Goal: Task Accomplishment & Management: Use online tool/utility

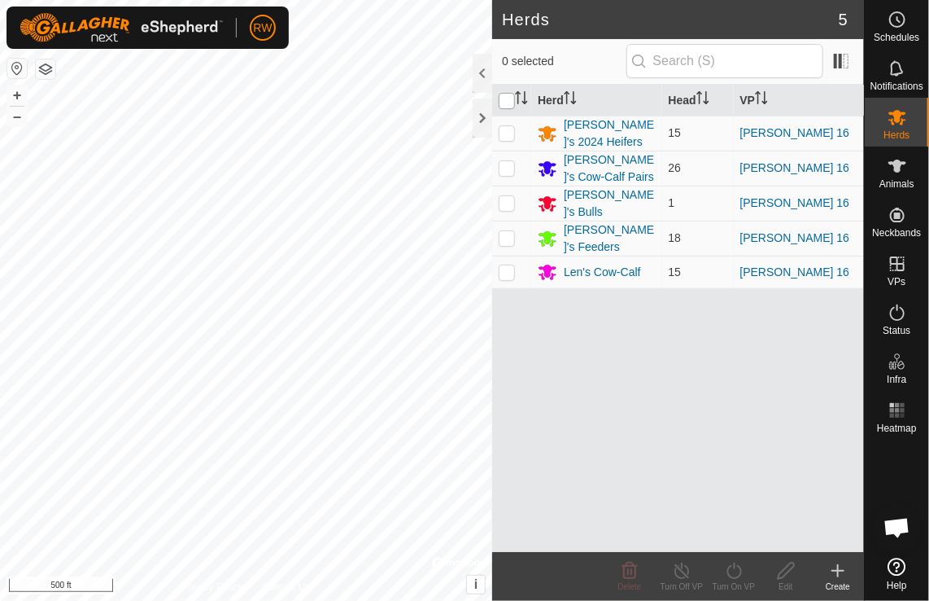
click at [505, 99] on input "checkbox" at bounding box center [507, 101] width 16 height 16
checkbox input "true"
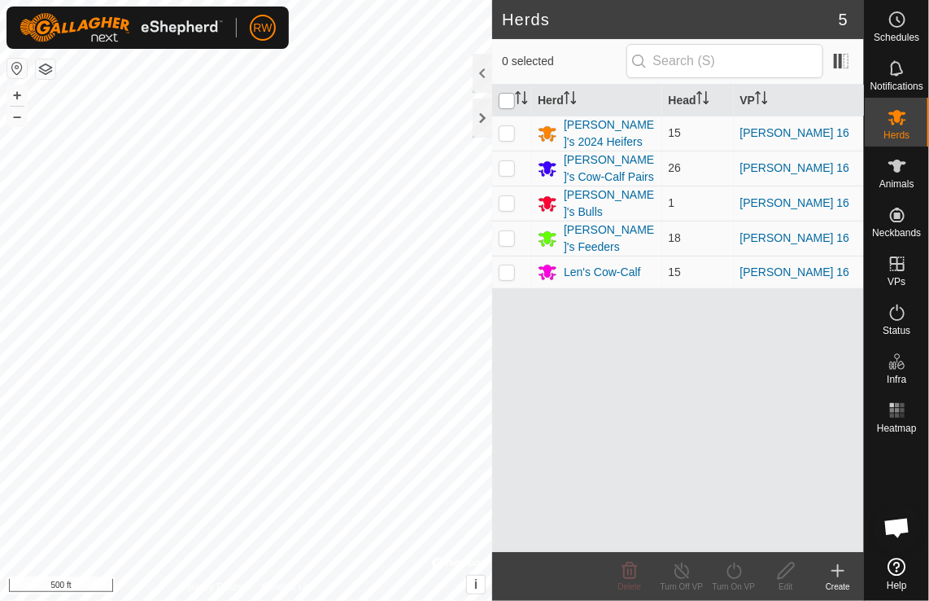
checkbox input "true"
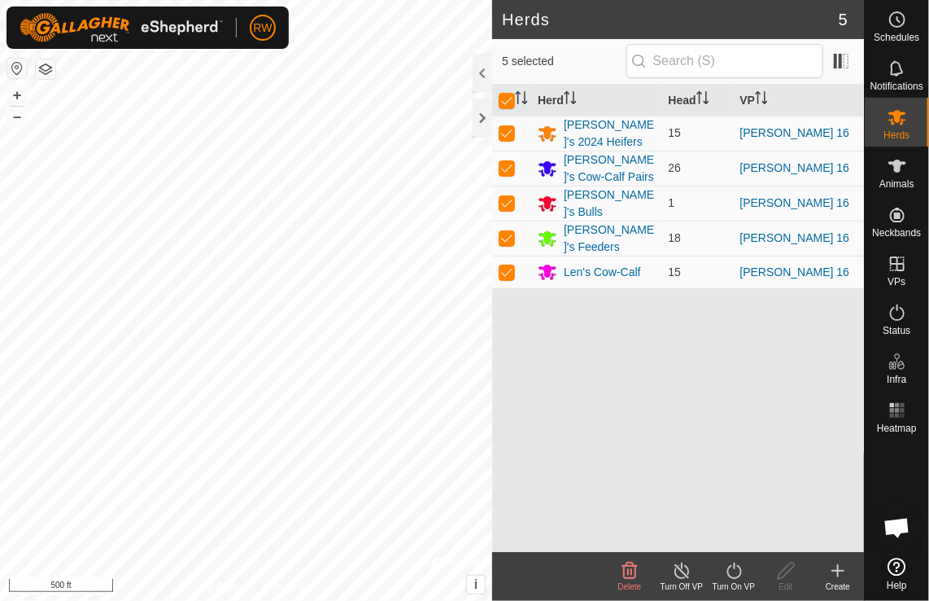
click at [736, 575] on icon at bounding box center [734, 571] width 20 height 20
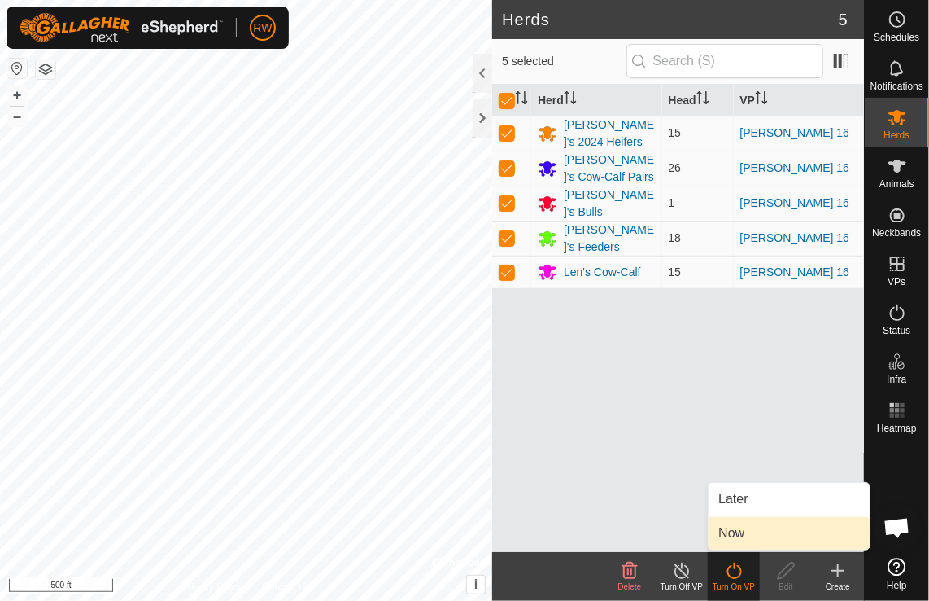
click at [759, 536] on link "Now" at bounding box center [789, 533] width 161 height 33
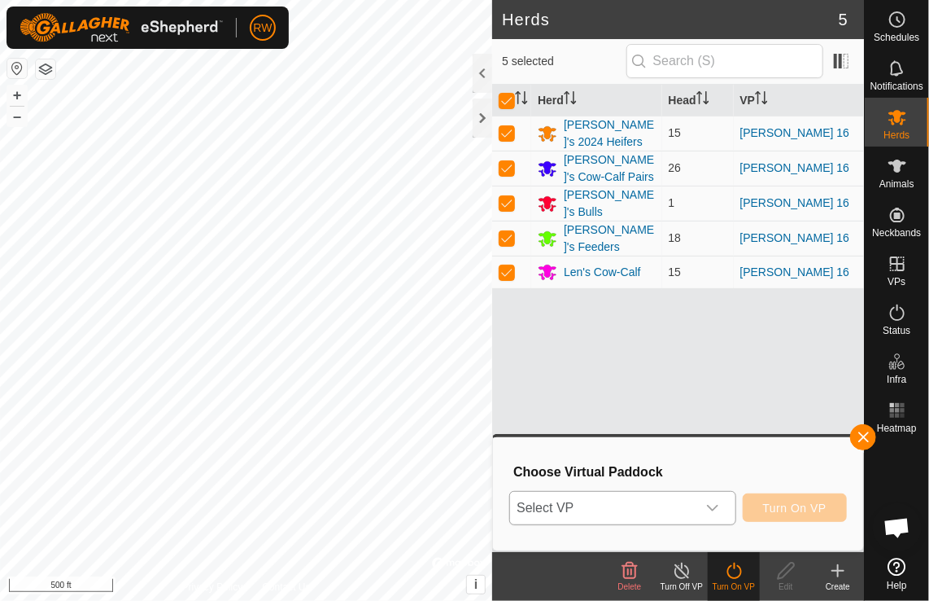
click at [713, 508] on icon "dropdown trigger" at bounding box center [712, 507] width 13 height 13
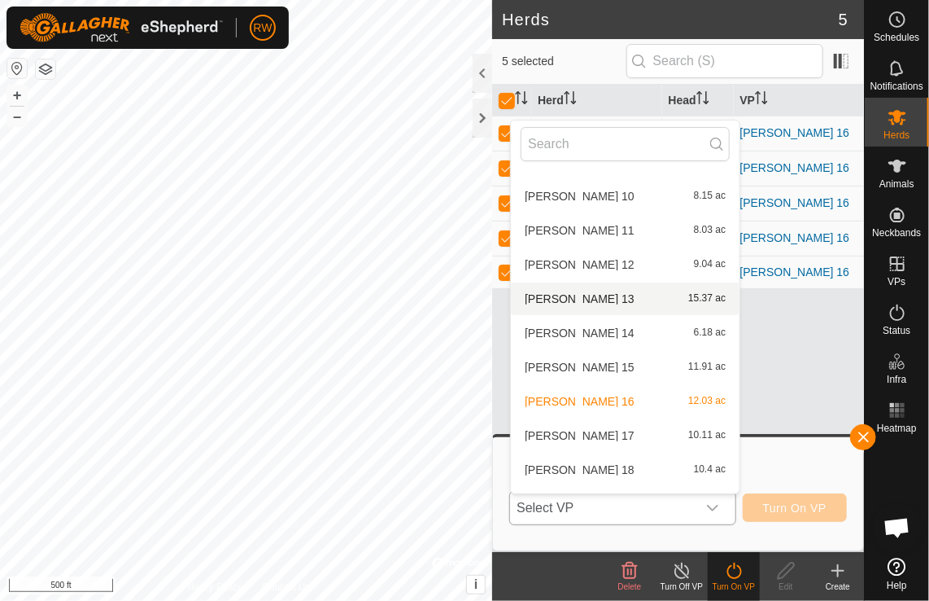
scroll to position [184, 0]
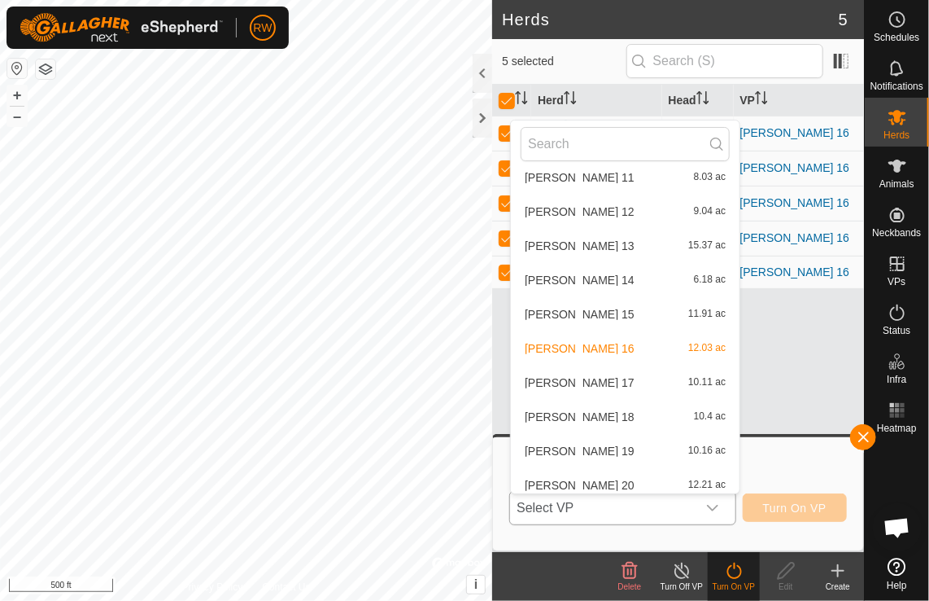
click at [568, 378] on li "[PERSON_NAME] 17 10.11 ac" at bounding box center [625, 382] width 229 height 33
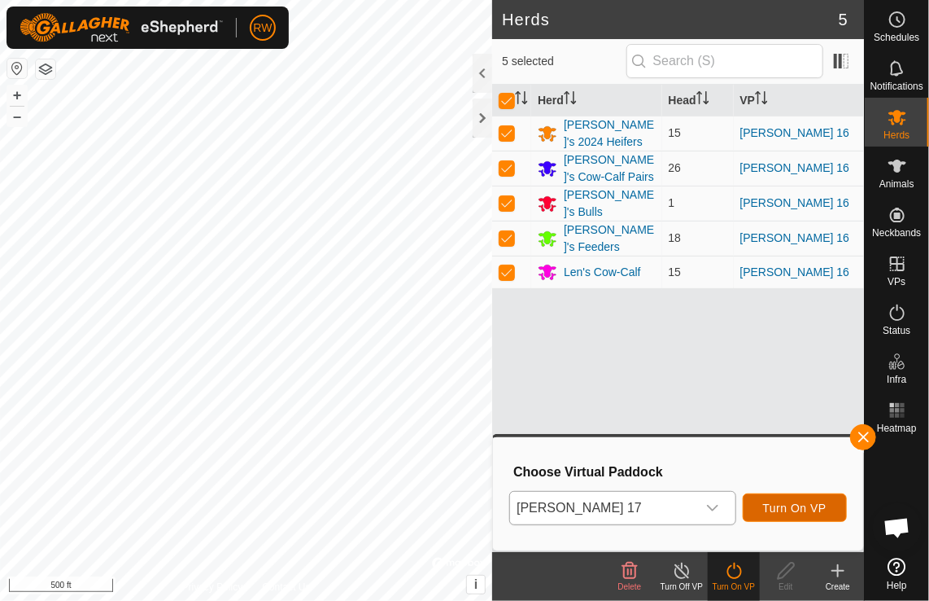
click at [794, 503] on span "Turn On VP" at bounding box center [794, 507] width 63 height 13
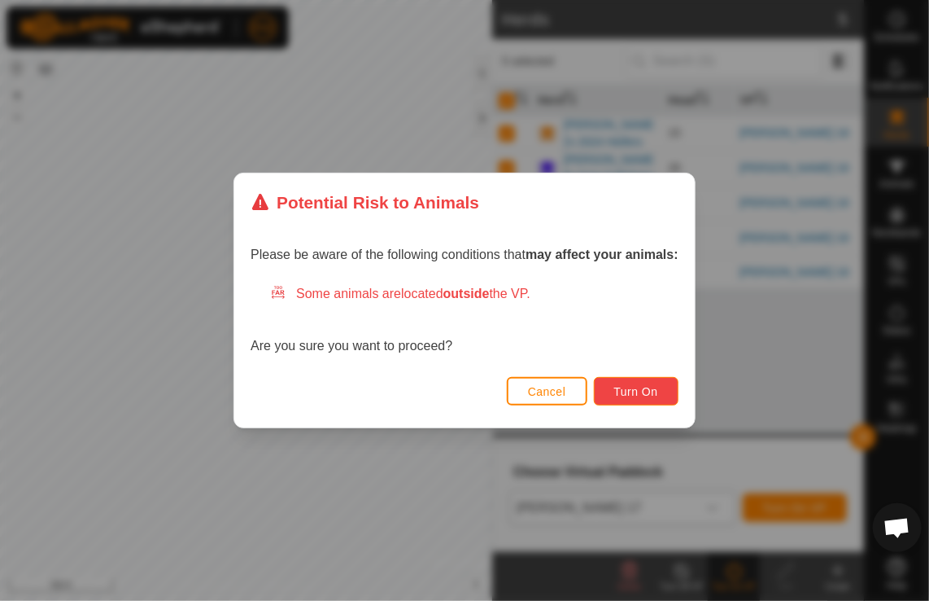
click at [638, 392] on span "Turn On" at bounding box center [636, 391] width 44 height 13
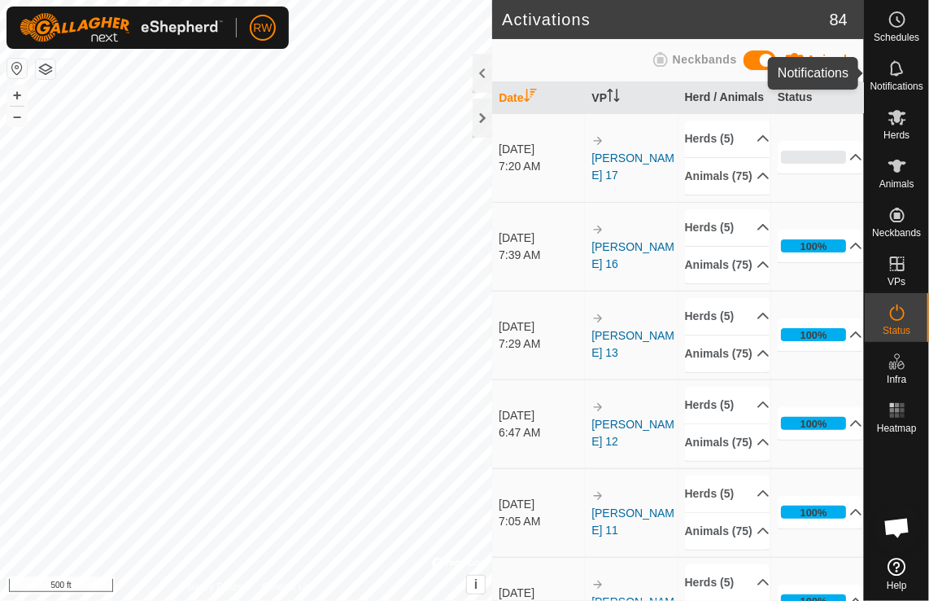
click at [902, 70] on icon at bounding box center [896, 67] width 13 height 15
